Goal: Information Seeking & Learning: Learn about a topic

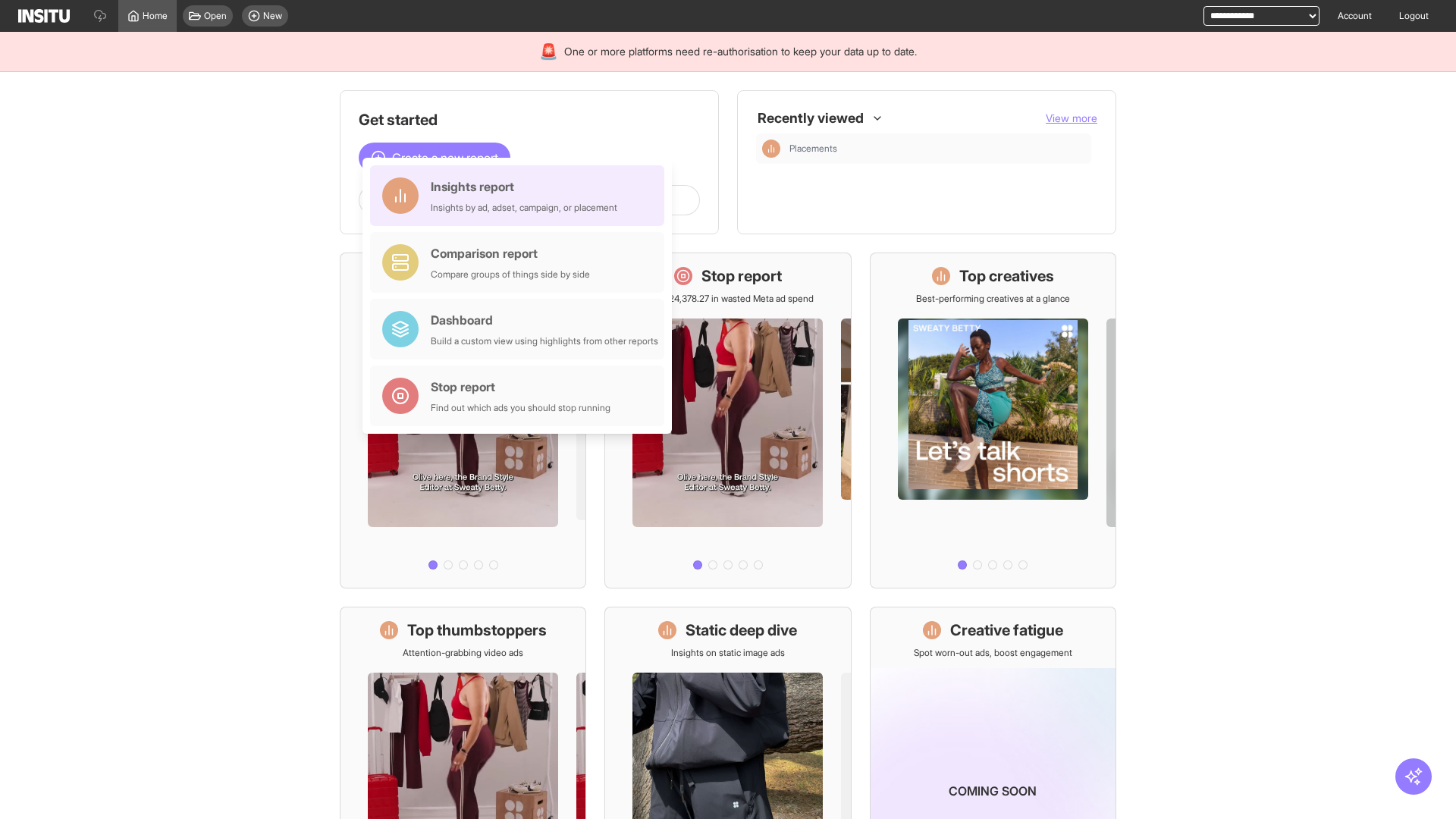
click at [521, 196] on div "Insights report Insights by ad, adset, campaign, or placement" at bounding box center [523, 196] width 186 height 36
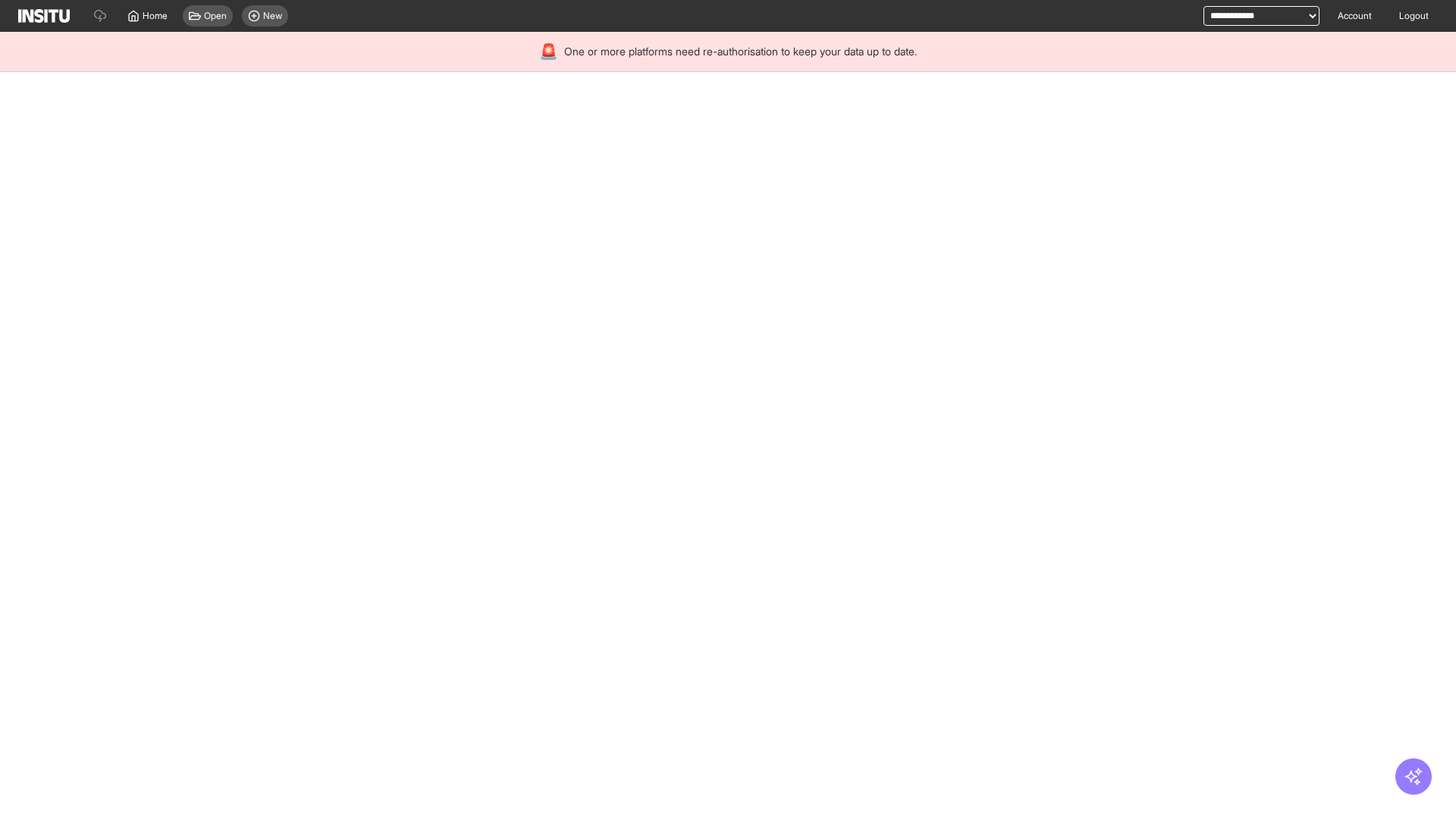
select select "**"
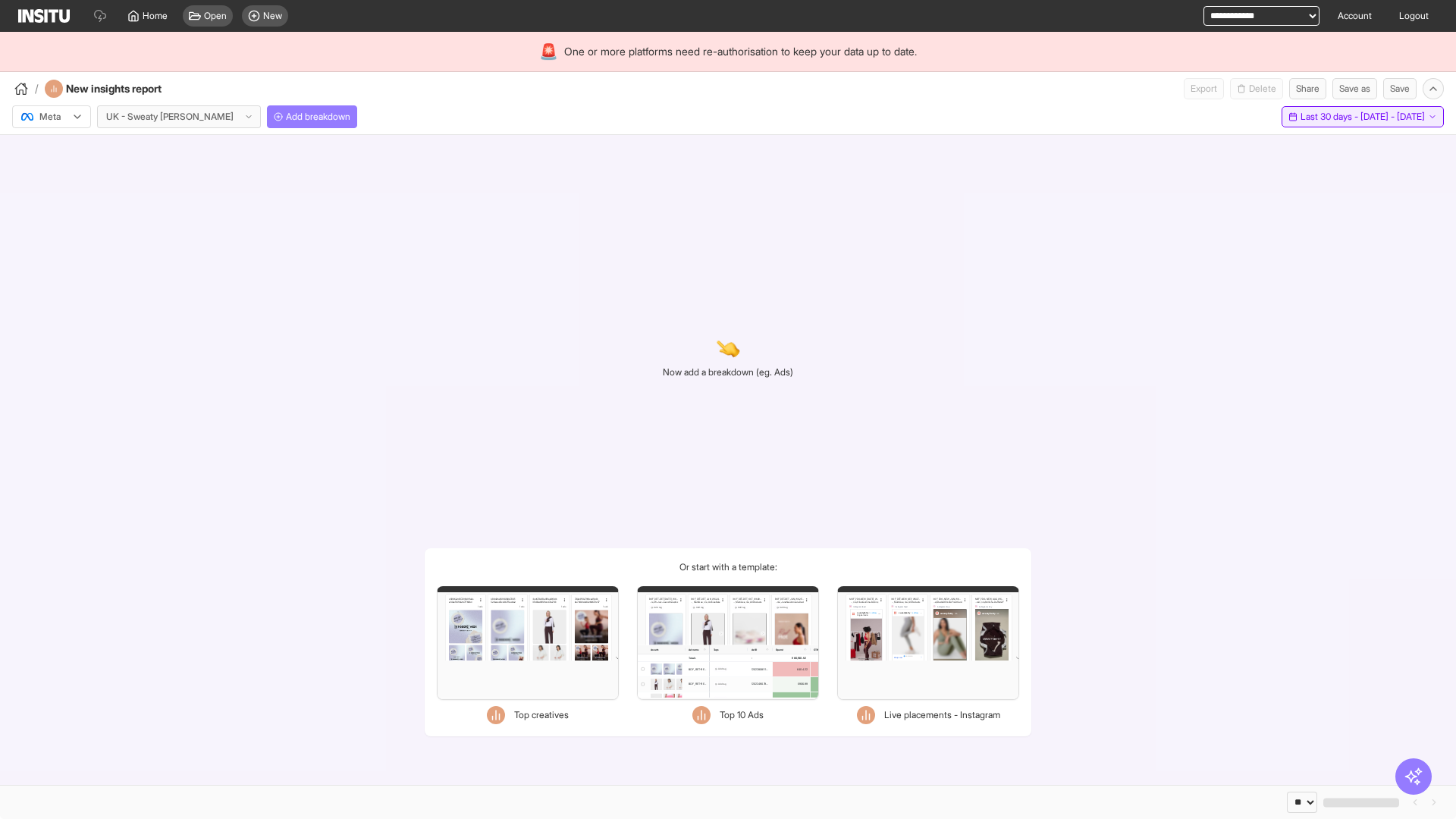
click at [1328, 117] on span "Last 30 days - [DATE] - [DATE]" at bounding box center [1362, 116] width 124 height 12
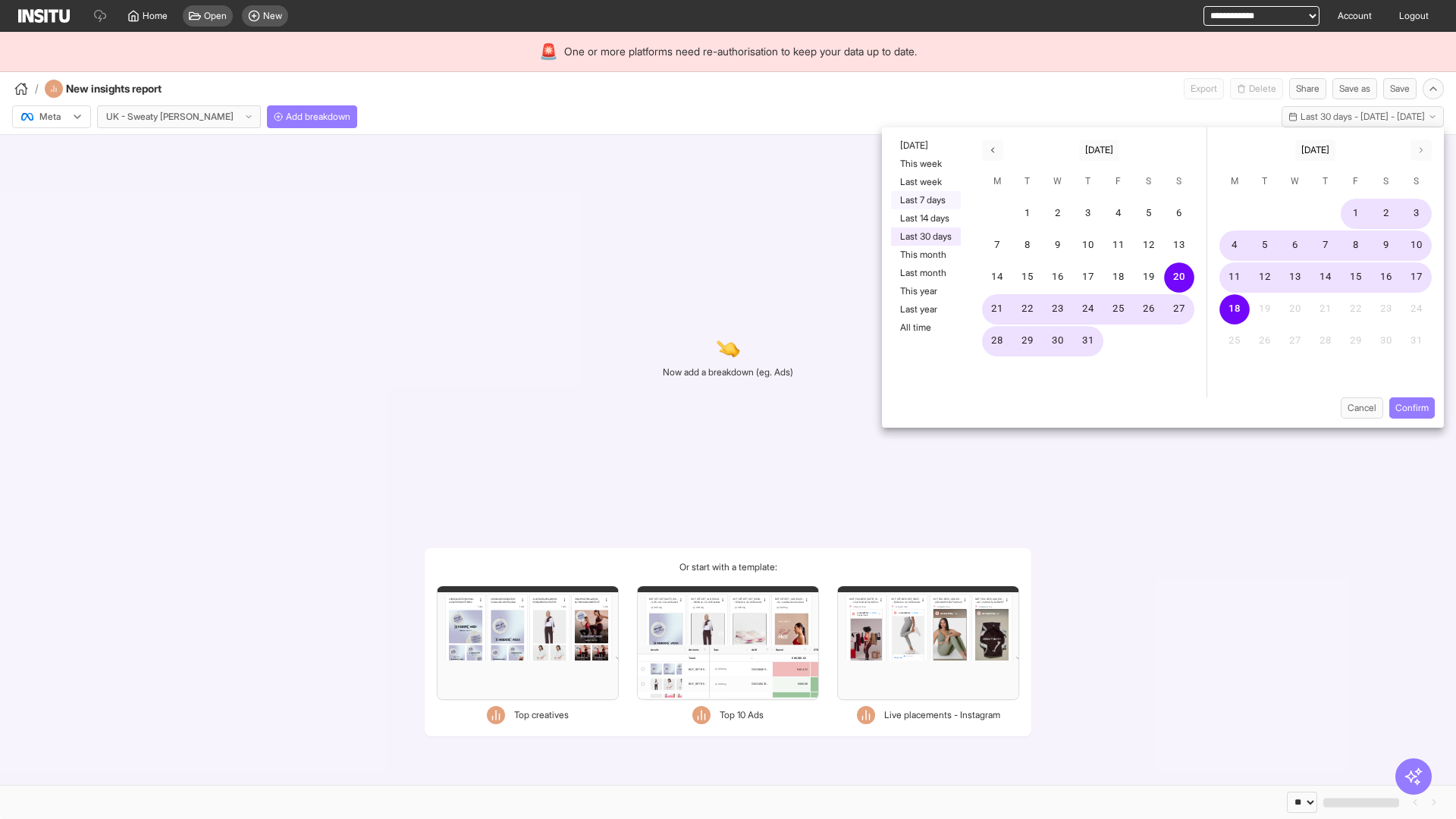
click at [925, 200] on button "Last 7 days" at bounding box center [926, 200] width 70 height 18
